Goal: Task Accomplishment & Management: Complete application form

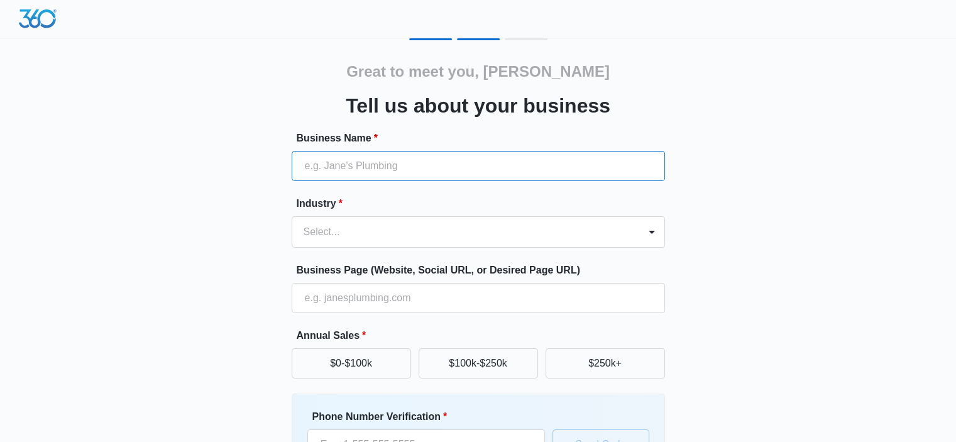
click at [331, 172] on input "Business Name *" at bounding box center [478, 166] width 373 height 30
type input "DMR WOODWORKS, LLC"
click at [650, 236] on div at bounding box center [652, 232] width 20 height 20
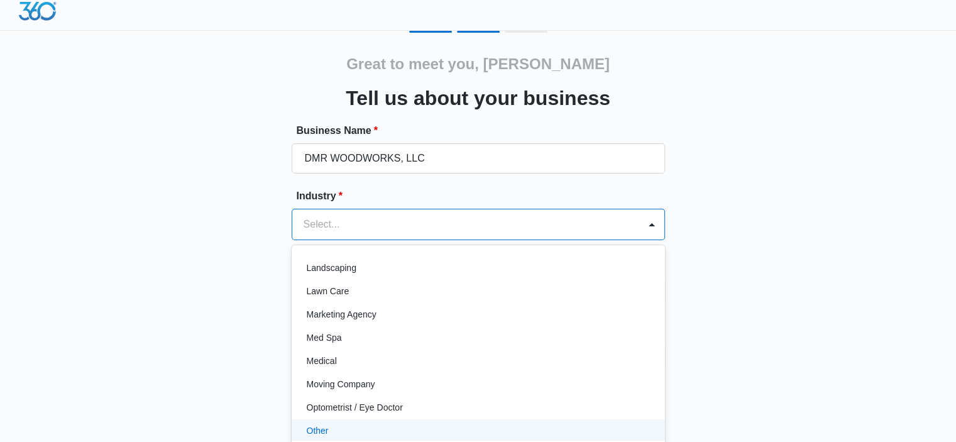
scroll to position [646, 0]
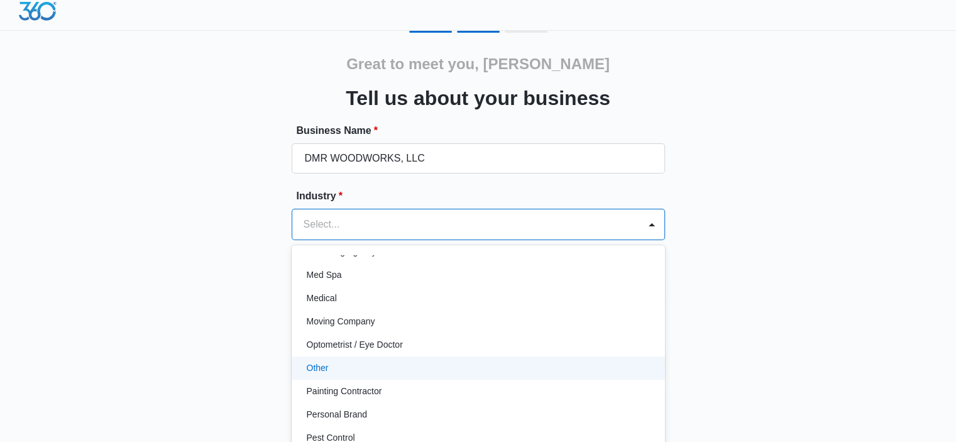
click at [321, 363] on p "Other" at bounding box center [318, 367] width 22 height 13
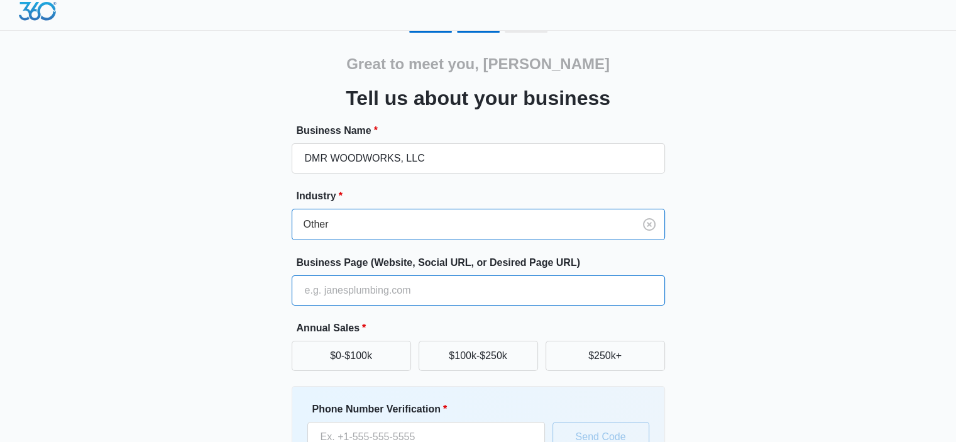
click at [322, 285] on input "Business Page (Website, Social URL, or Desired Page URL)" at bounding box center [478, 290] width 373 height 30
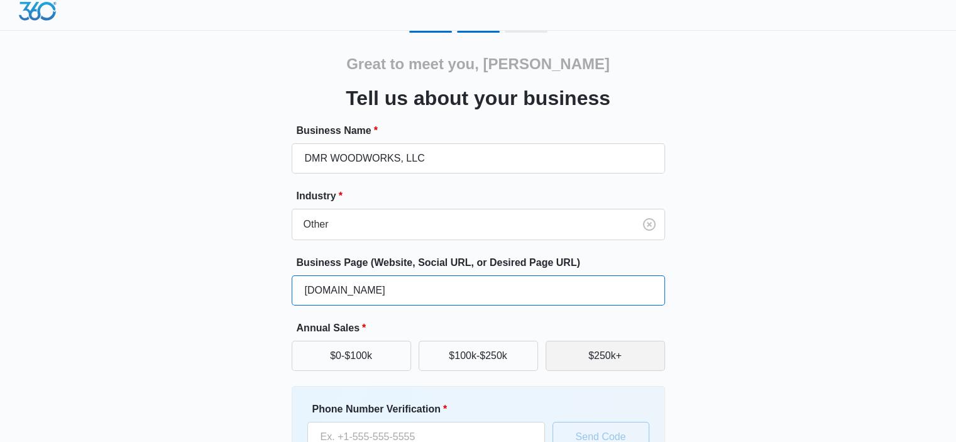
type input "www.dmrwoodworks.com"
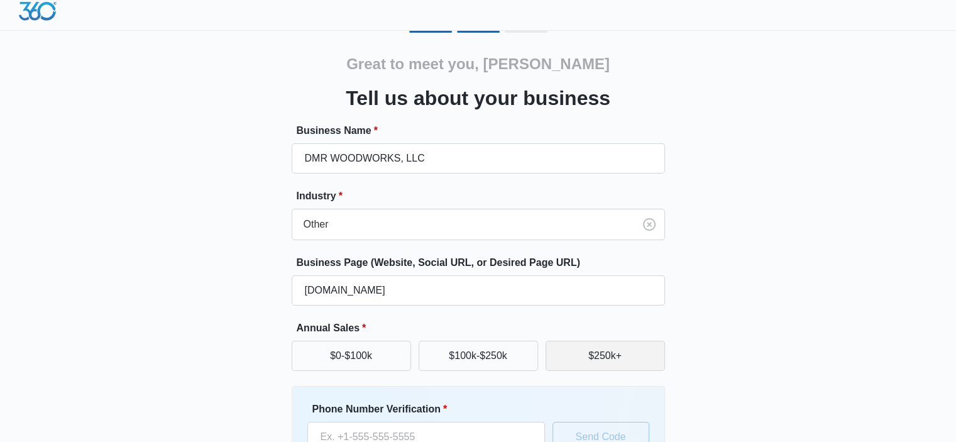
click at [588, 354] on button "$250k+" at bounding box center [605, 356] width 119 height 30
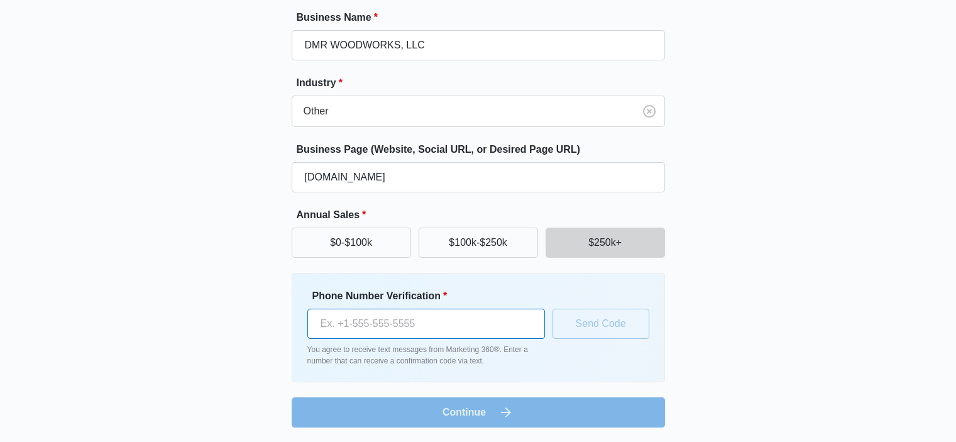
click at [341, 326] on input "Phone Number Verification *" at bounding box center [426, 324] width 238 height 30
drag, startPoint x: 400, startPoint y: 329, endPoint x: 253, endPoint y: 306, distance: 148.8
click at [253, 306] on div "Great to meet you, Stephen Tell us about your business Business Name * DMR WOOD…" at bounding box center [478, 173] width 754 height 510
type input "(850) 380-0144"
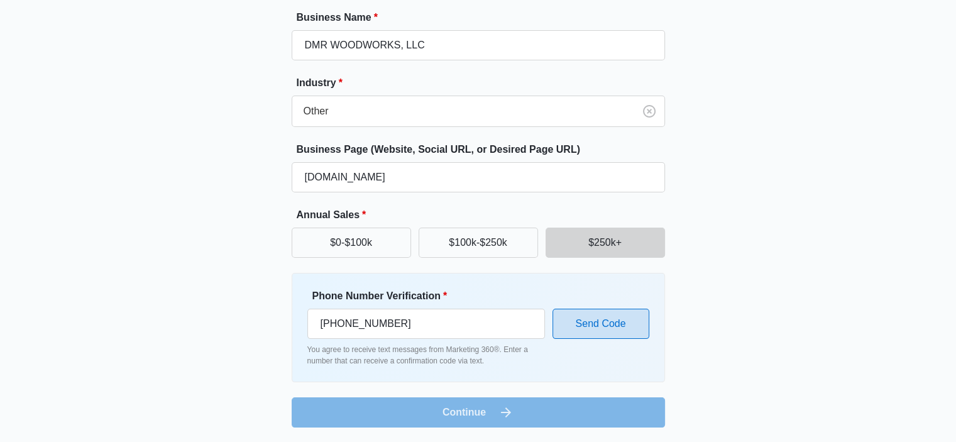
click at [598, 317] on button "Send Code" at bounding box center [601, 324] width 97 height 30
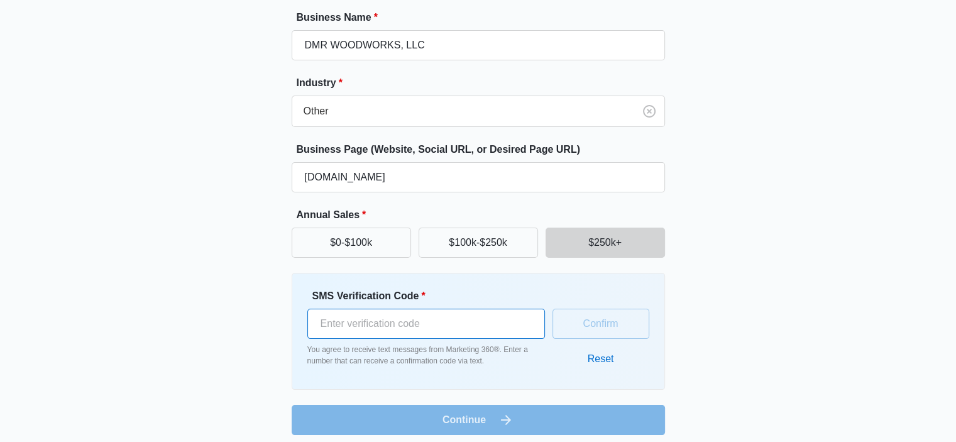
click at [375, 324] on input "SMS Verification Code *" at bounding box center [426, 324] width 238 height 30
type input "206537"
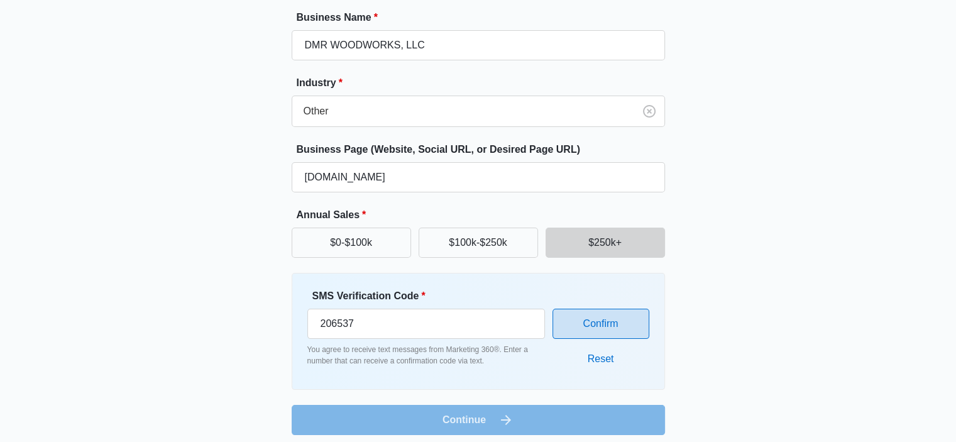
click at [568, 329] on button "Confirm" at bounding box center [601, 324] width 97 height 30
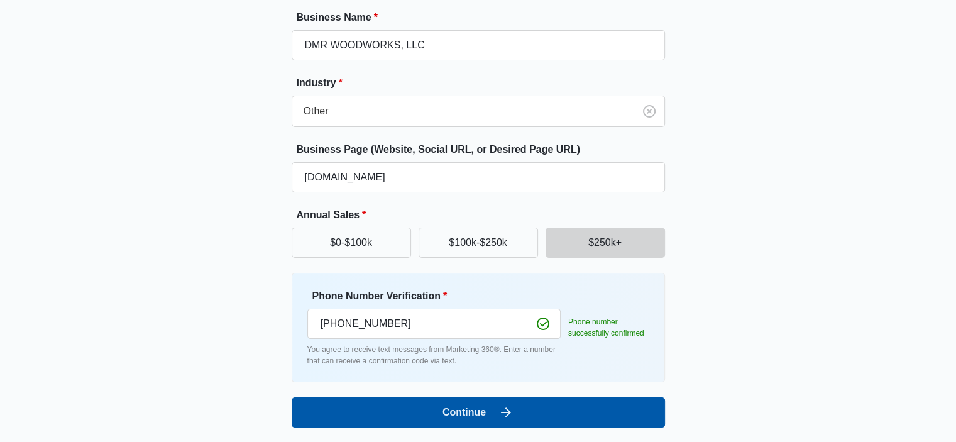
click at [454, 419] on button "Continue" at bounding box center [478, 412] width 373 height 30
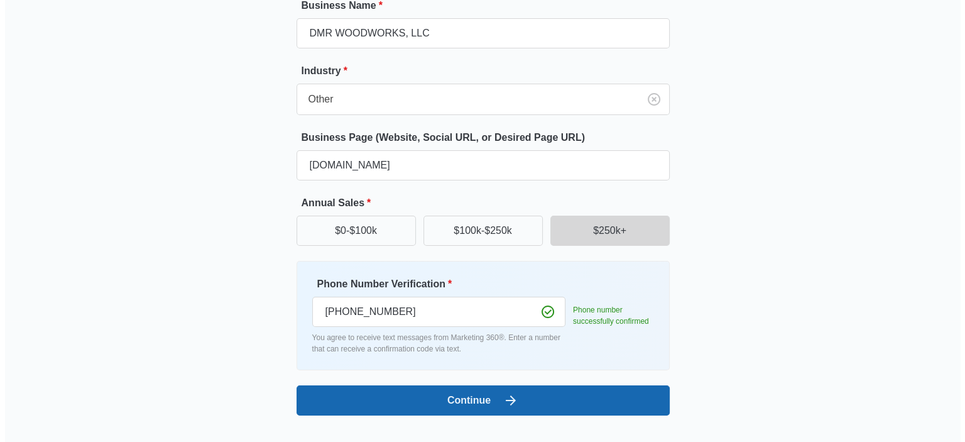
scroll to position [0, 0]
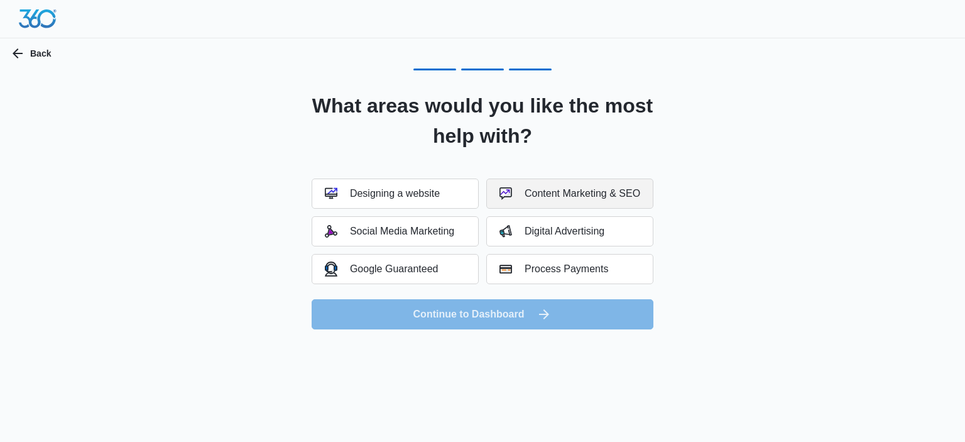
click at [586, 187] on div "Content Marketing & SEO" at bounding box center [570, 193] width 141 height 13
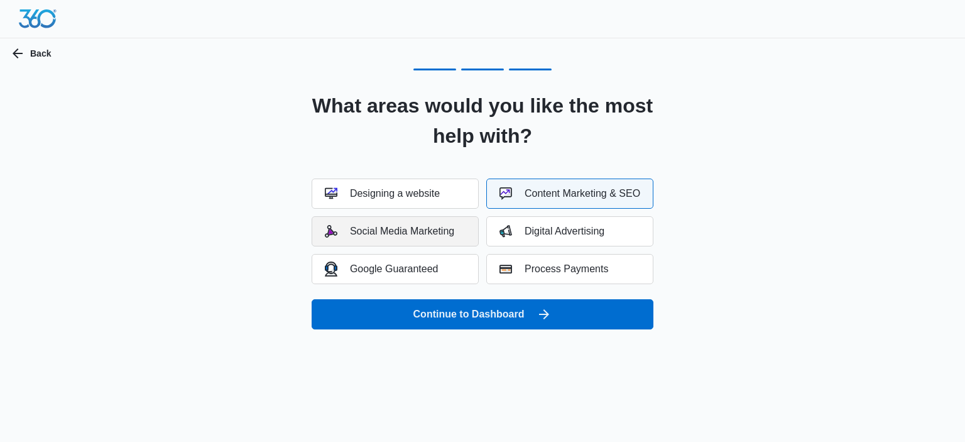
click at [405, 223] on button "Social Media Marketing" at bounding box center [395, 231] width 167 height 30
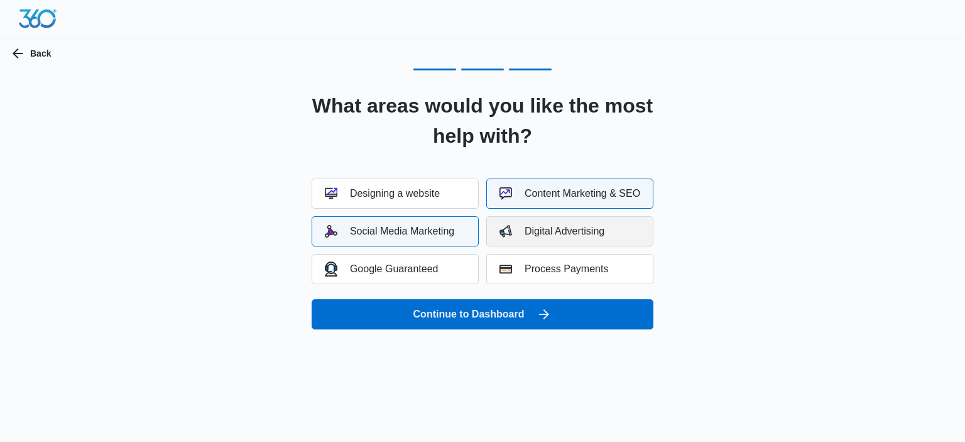
click at [549, 229] on div "Digital Advertising" at bounding box center [552, 231] width 105 height 13
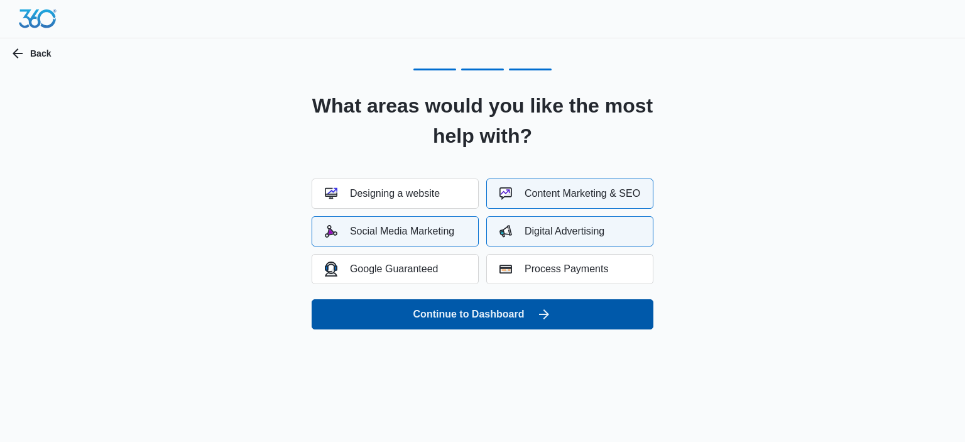
click at [494, 321] on button "Continue to Dashboard" at bounding box center [483, 314] width 342 height 30
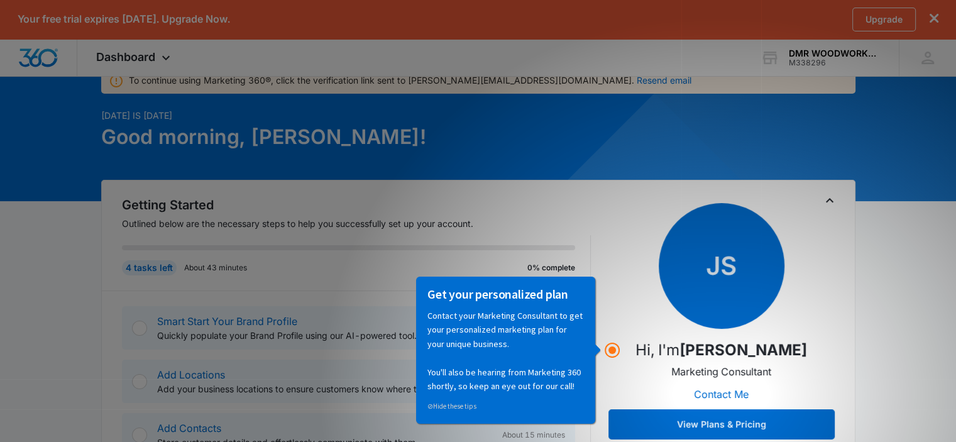
scroll to position [126, 0]
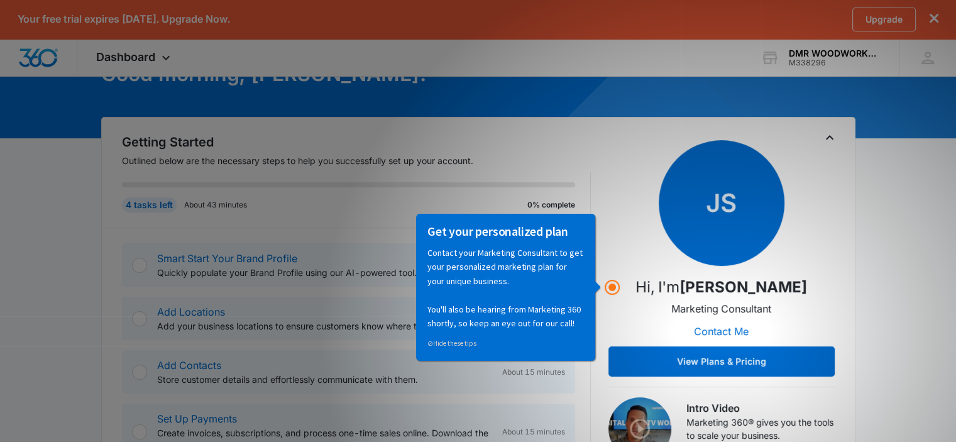
drag, startPoint x: 613, startPoint y: 217, endPoint x: 18, endPoint y: 213, distance: 594.6
click at [613, 218] on div "JS Hi, I'm [PERSON_NAME] Marketing Consultant Contact Me View Plans & Pricing" at bounding box center [721, 258] width 226 height 236
click at [449, 343] on link "⊘ Hide these tips" at bounding box center [451, 342] width 49 height 9
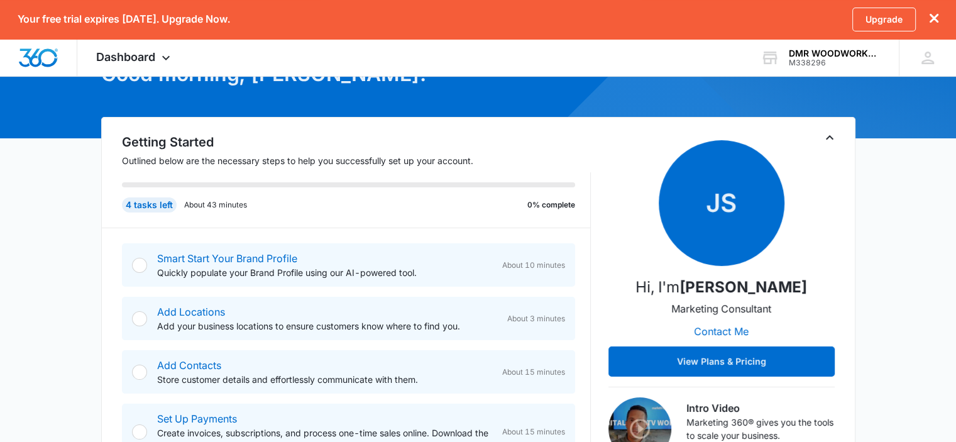
scroll to position [189, 0]
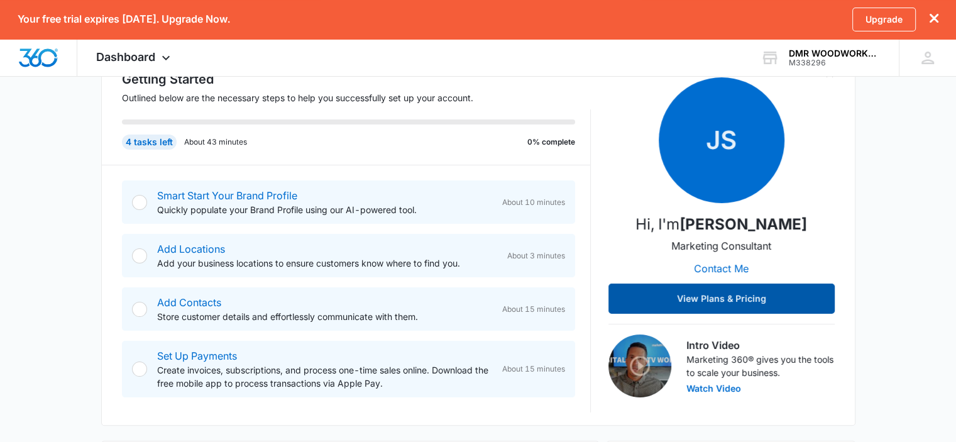
click at [719, 291] on button "View Plans & Pricing" at bounding box center [721, 298] width 226 height 30
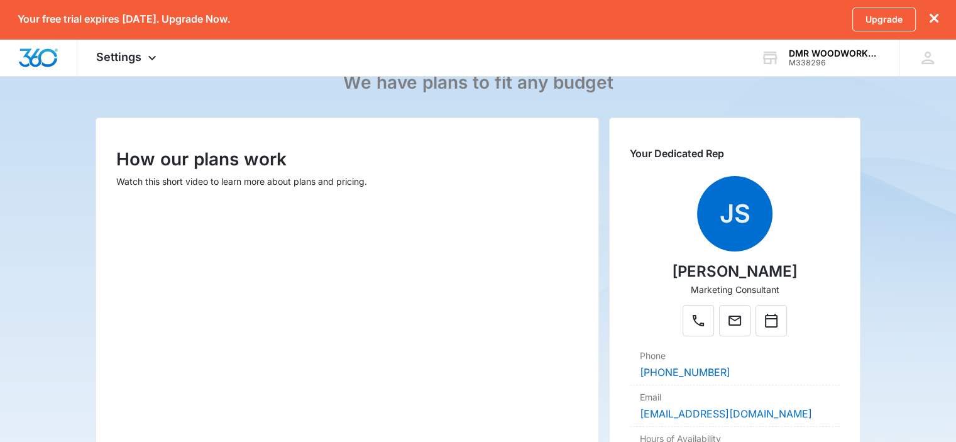
scroll to position [179, 0]
